Goal: Navigation & Orientation: Find specific page/section

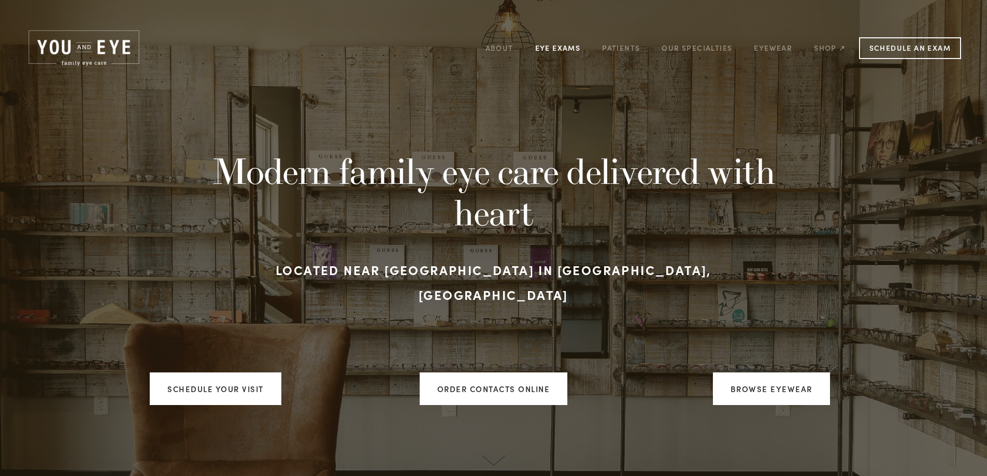
click at [567, 46] on link "Eye Exams" at bounding box center [558, 48] width 46 height 16
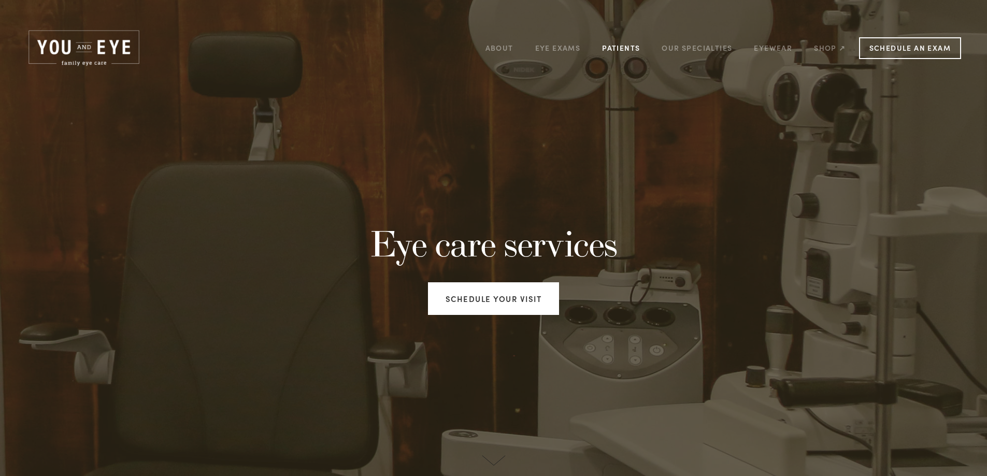
click at [624, 46] on link "Patients" at bounding box center [621, 48] width 38 height 16
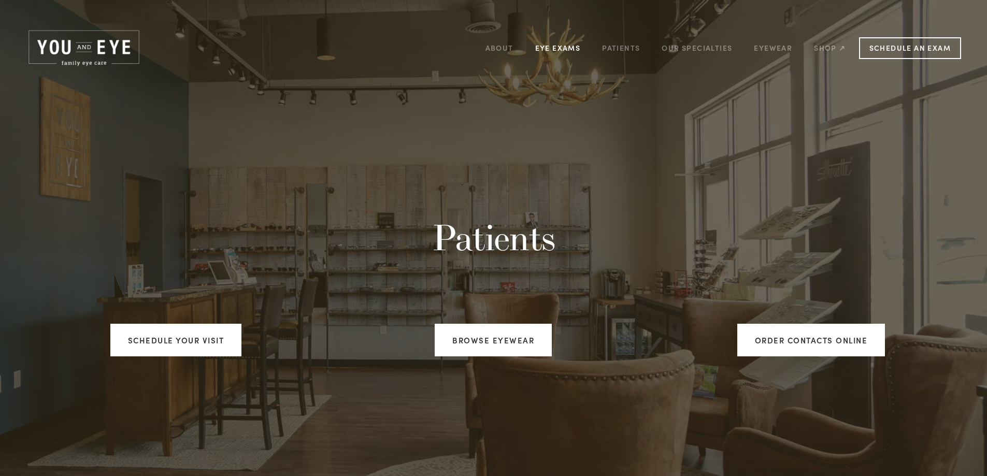
click at [568, 48] on link "Eye Exams" at bounding box center [558, 48] width 46 height 16
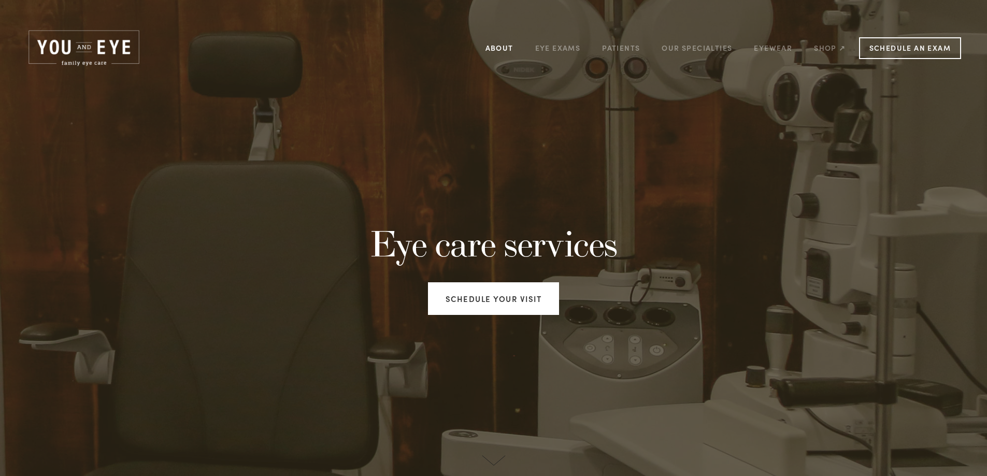
click at [505, 48] on link "About" at bounding box center [500, 48] width 28 height 16
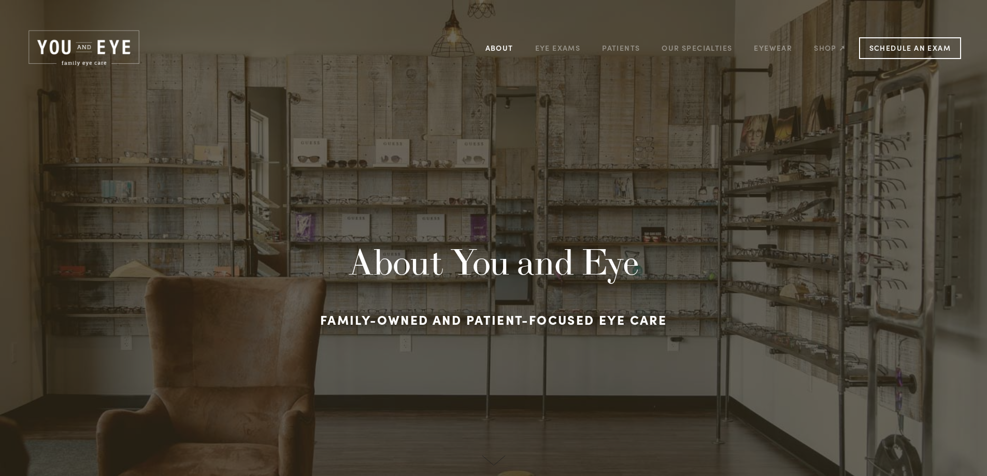
click at [505, 46] on link "About" at bounding box center [500, 48] width 28 height 16
click at [563, 47] on link "Eye Exams" at bounding box center [558, 48] width 46 height 16
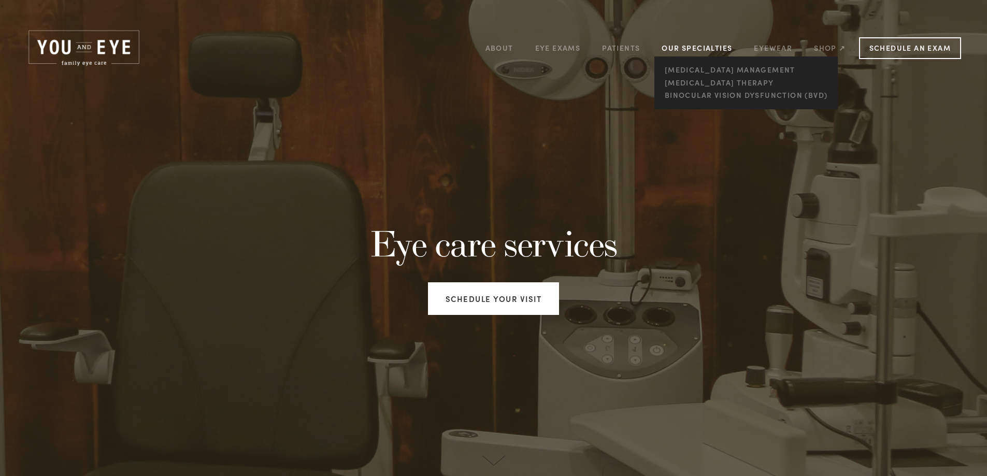
click at [711, 48] on link "Our Specialties" at bounding box center [697, 48] width 70 height 10
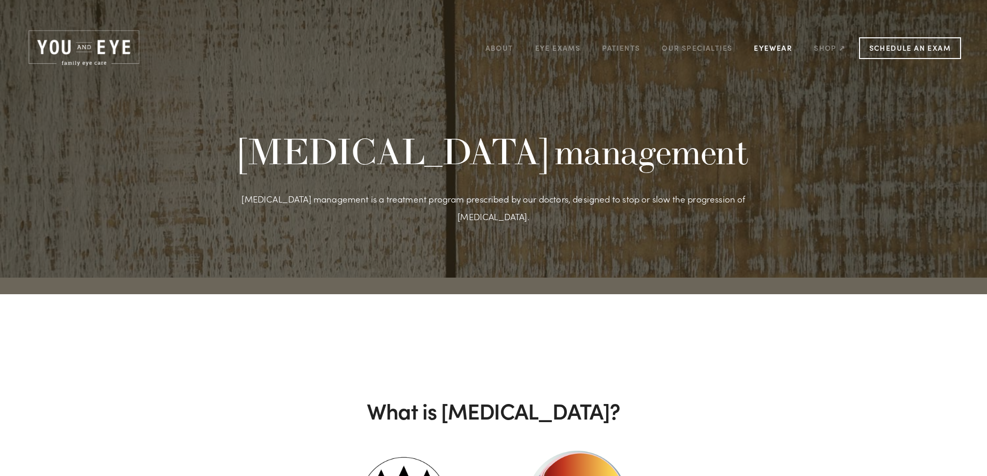
click at [776, 48] on link "Eyewear" at bounding box center [773, 48] width 38 height 16
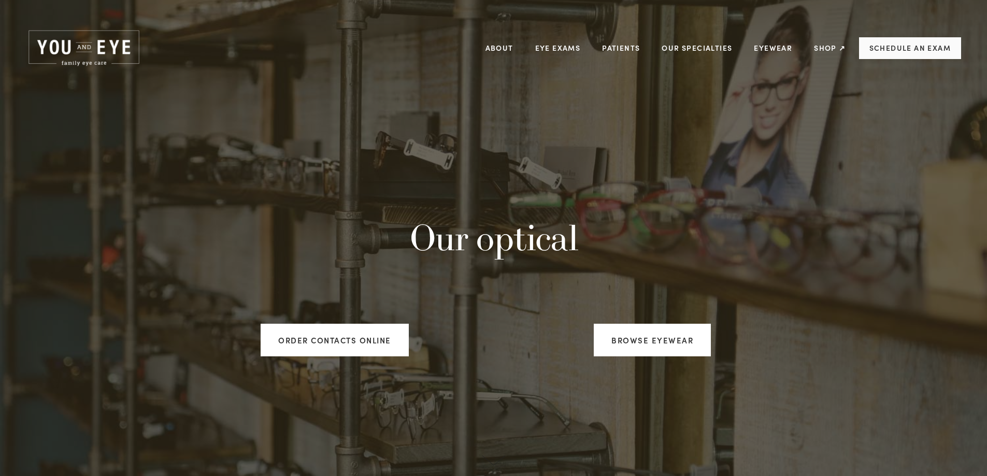
click at [912, 44] on link "Schedule an Exam" at bounding box center [910, 48] width 102 height 22
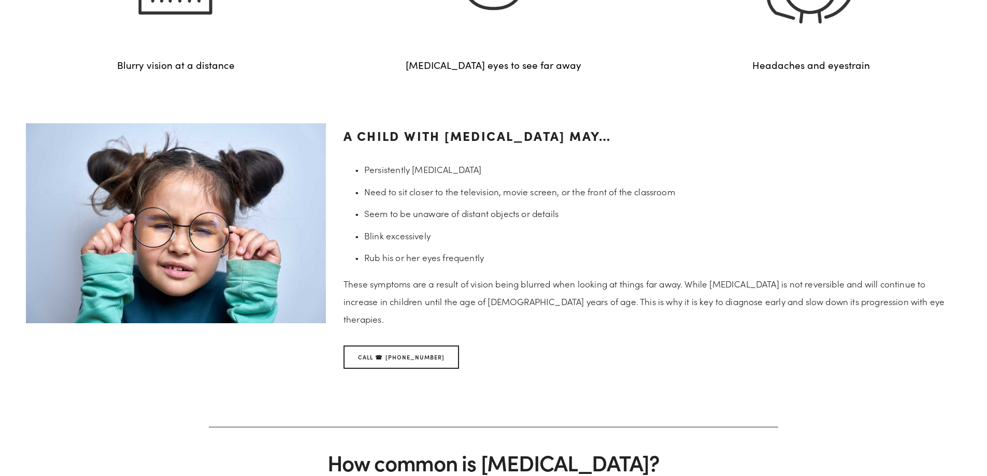
scroll to position [1036, 0]
